Goal: Find specific page/section: Find specific page/section

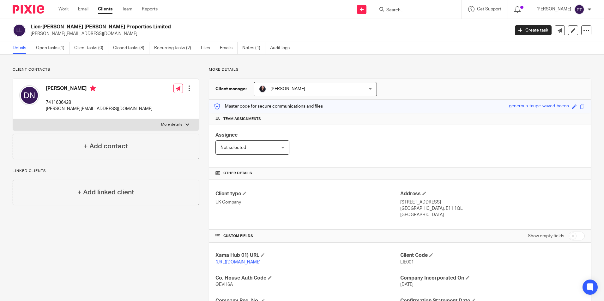
click at [413, 10] on input "Search" at bounding box center [413, 11] width 57 height 6
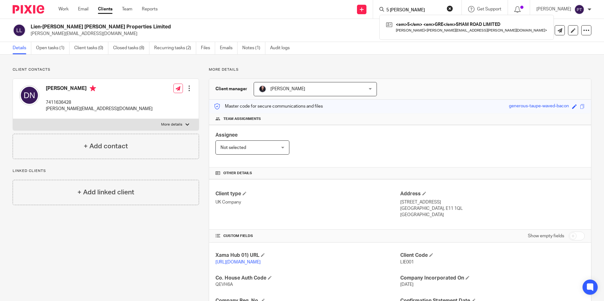
type input "5 [PERSON_NAME]"
click button "submit" at bounding box center [0, 0] width 0 height 0
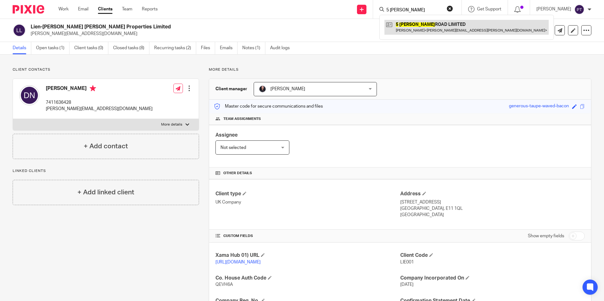
click at [445, 27] on link at bounding box center [466, 27] width 164 height 15
